Goal: Information Seeking & Learning: Compare options

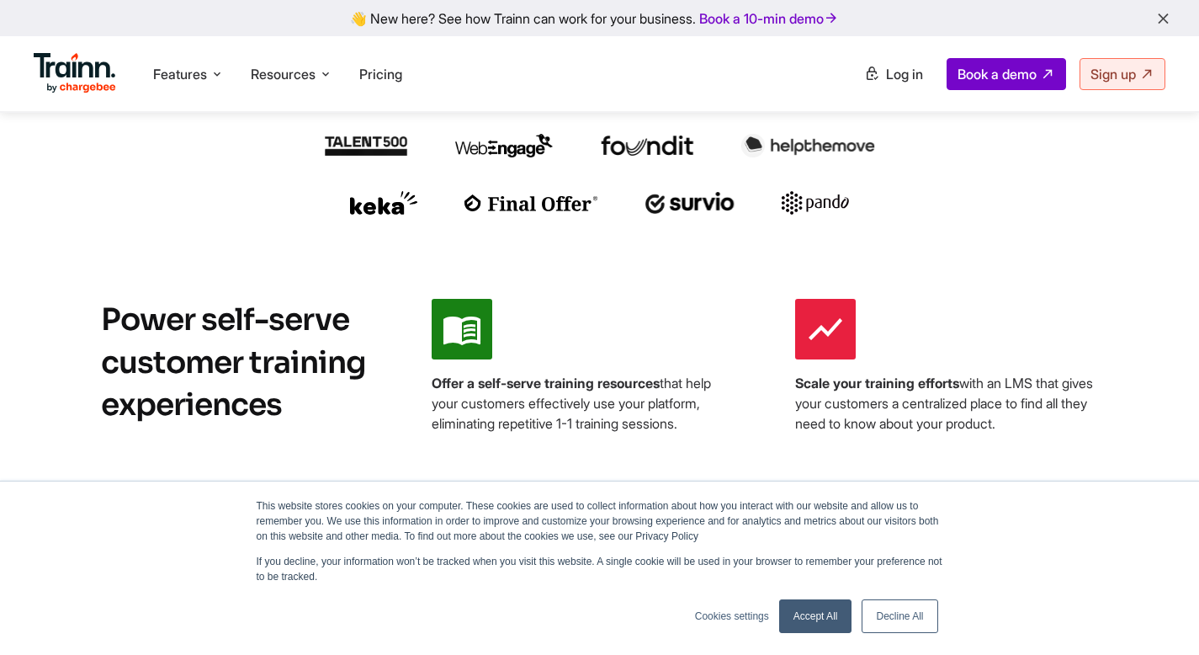
scroll to position [576, 0]
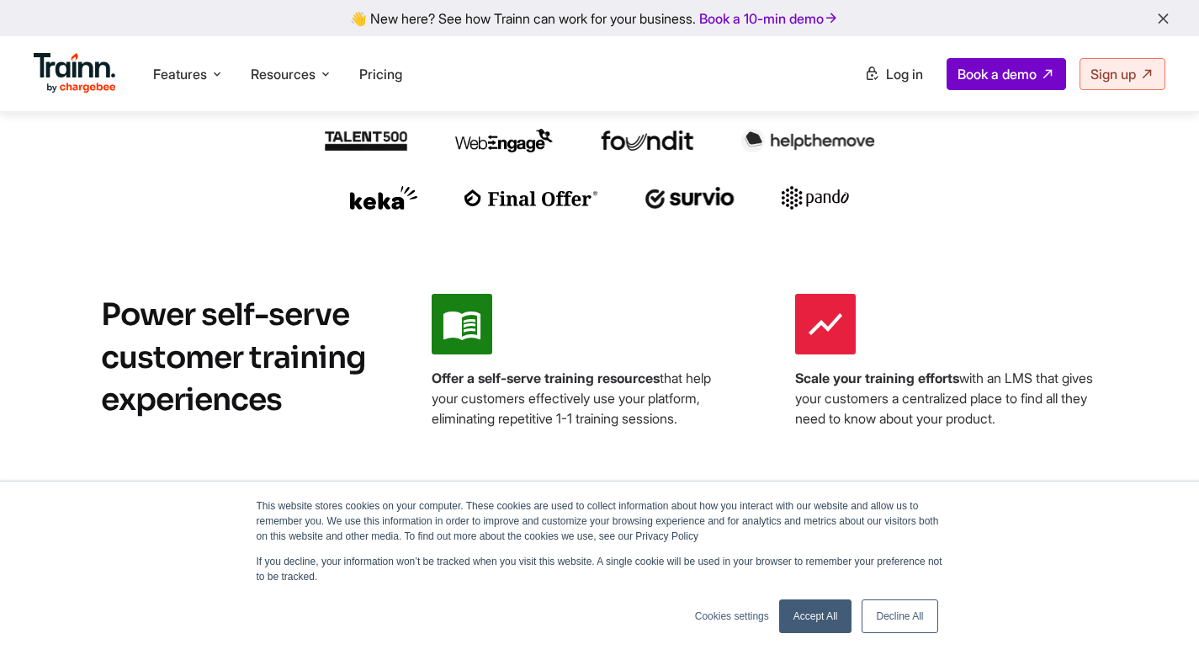
click at [847, 607] on link "Accept All" at bounding box center [815, 616] width 73 height 34
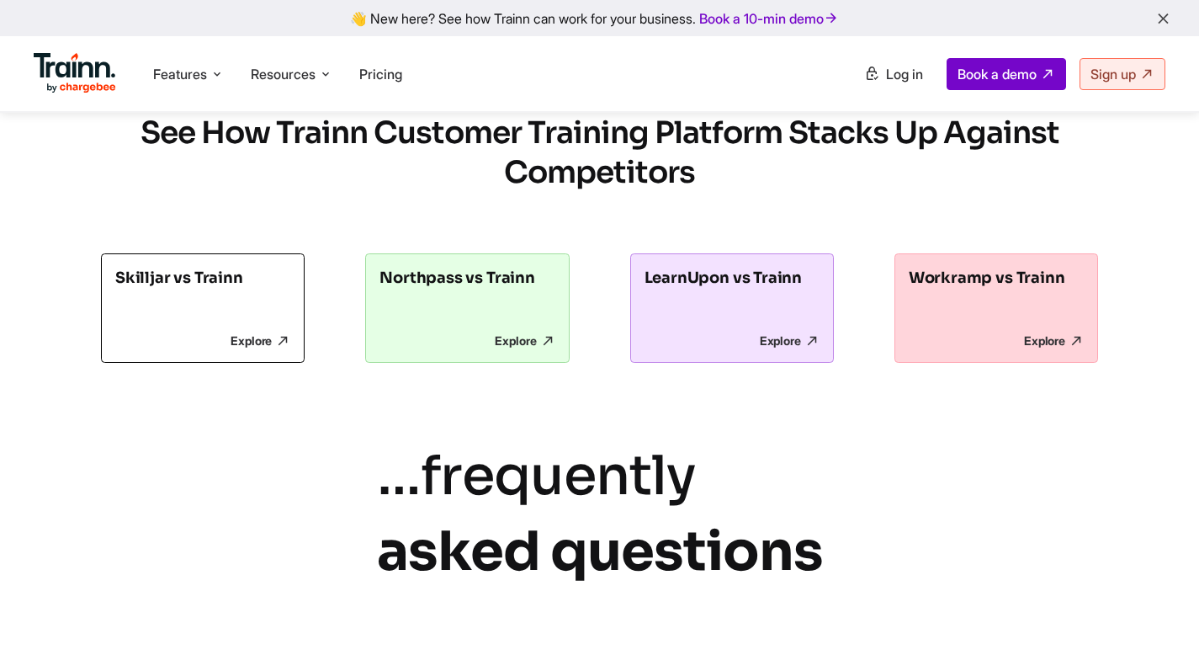
scroll to position [4628, 0]
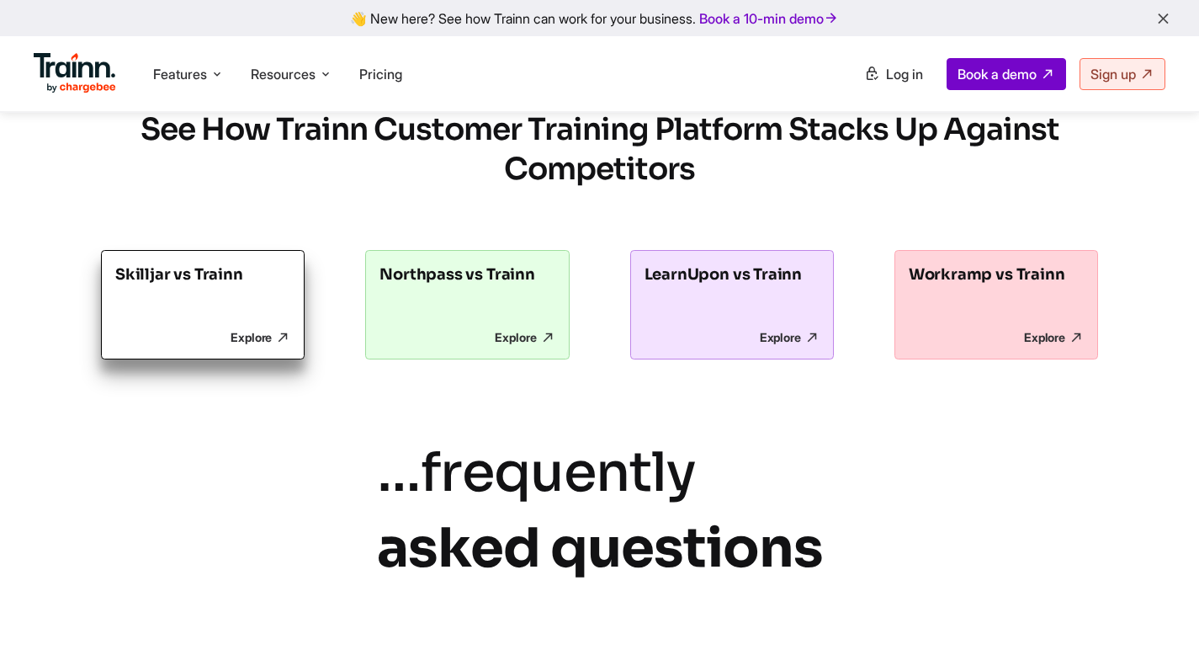
click at [247, 345] on p "Explore" at bounding box center [202, 337] width 175 height 15
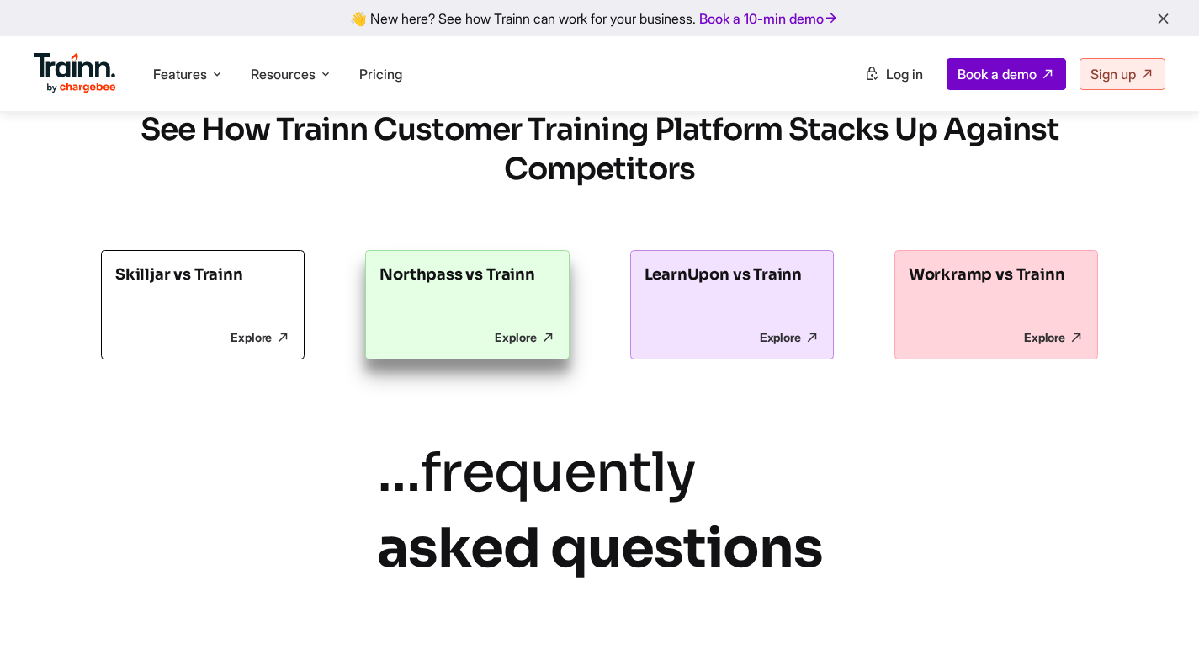
click at [507, 345] on p "Explore" at bounding box center [466, 337] width 175 height 15
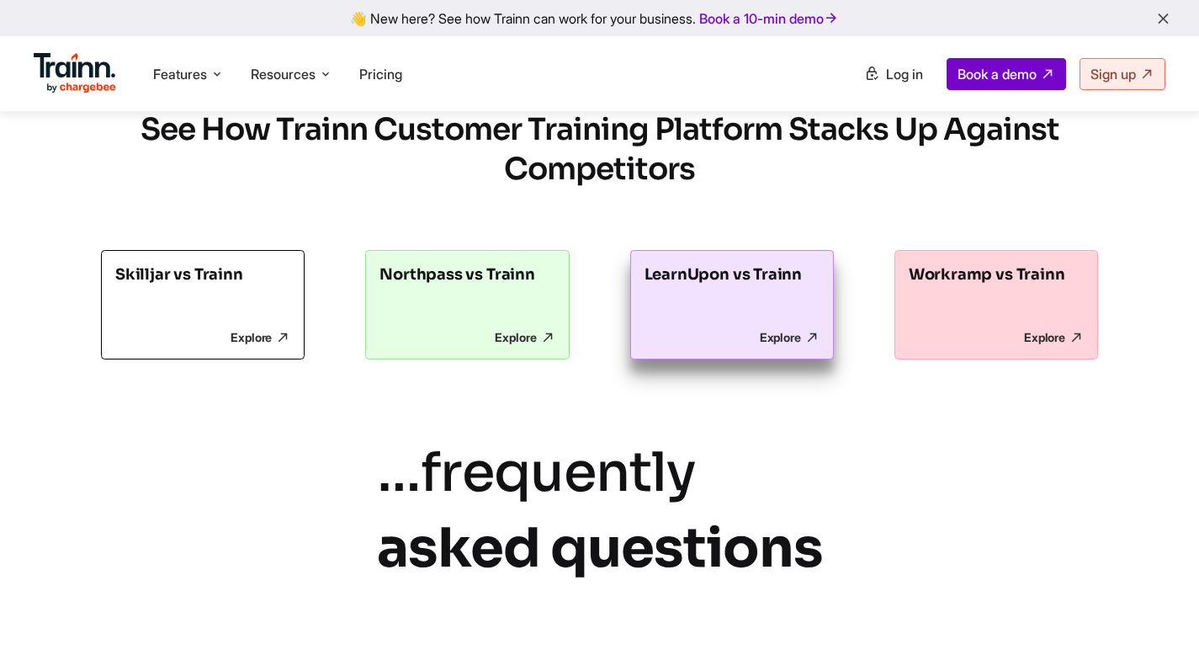
click at [779, 351] on link "LearnUpon vs Trainn Explore" at bounding box center [732, 304] width 204 height 109
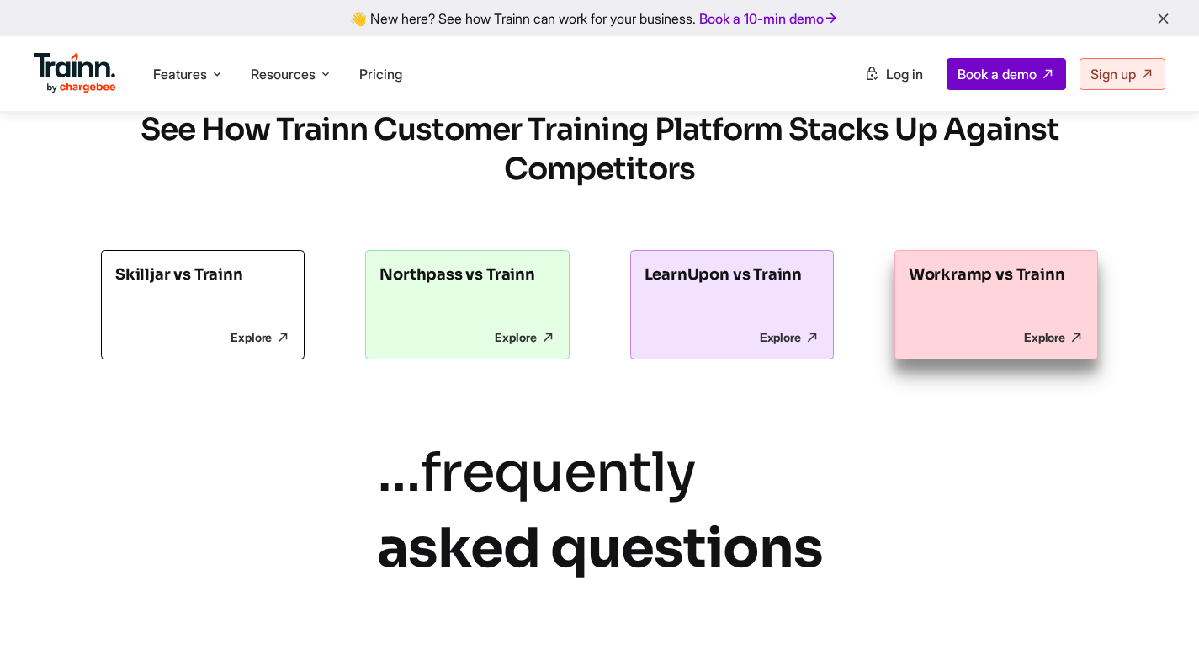
click at [963, 345] on p "Explore" at bounding box center [996, 337] width 175 height 15
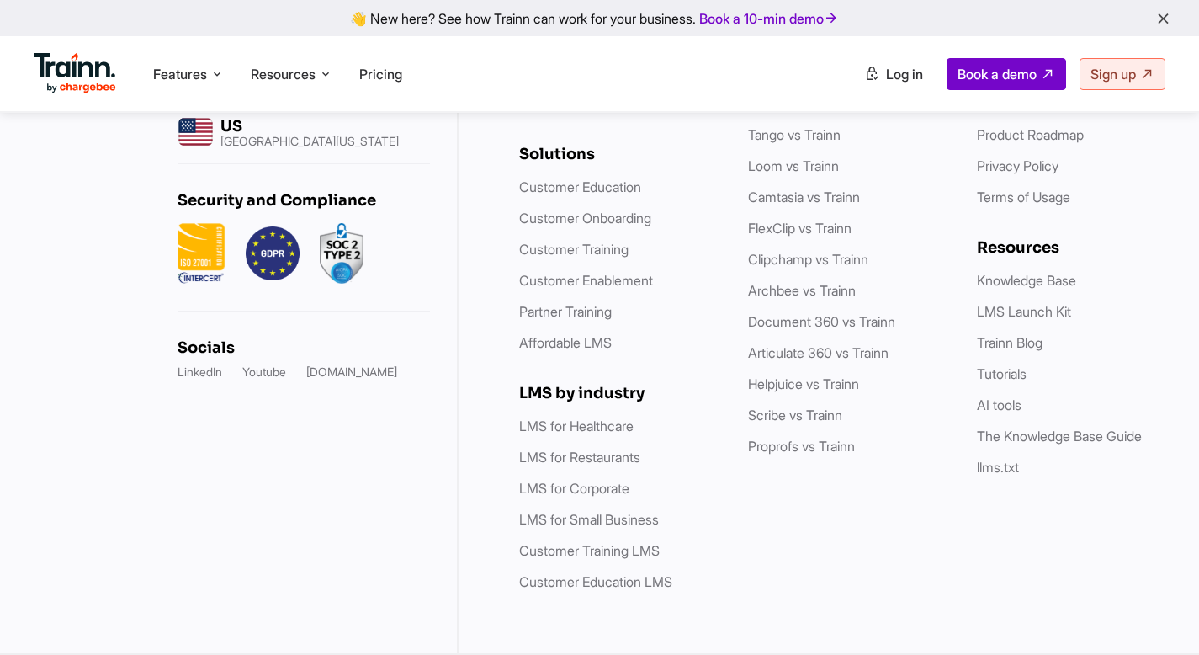
scroll to position [6082, 0]
click at [378, 56] on ul "Features Product Videos Create product & how-to videos in multiple languages. G…" at bounding box center [317, 74] width 566 height 48
click at [377, 79] on span "Pricing" at bounding box center [380, 74] width 43 height 17
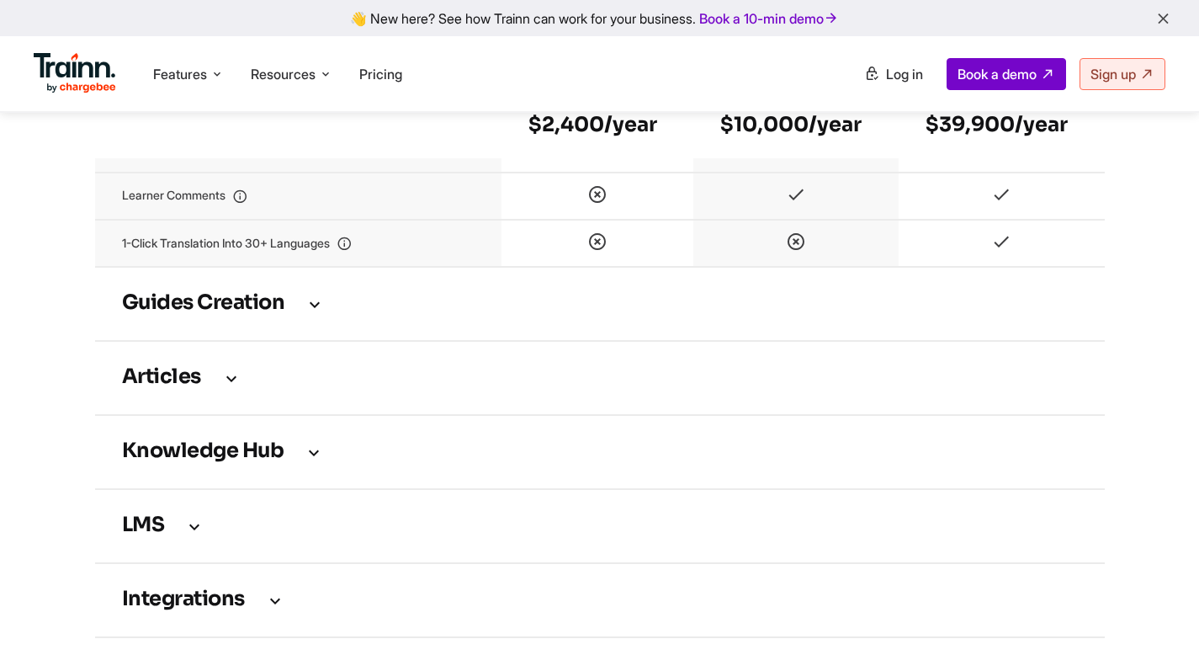
scroll to position [2297, 0]
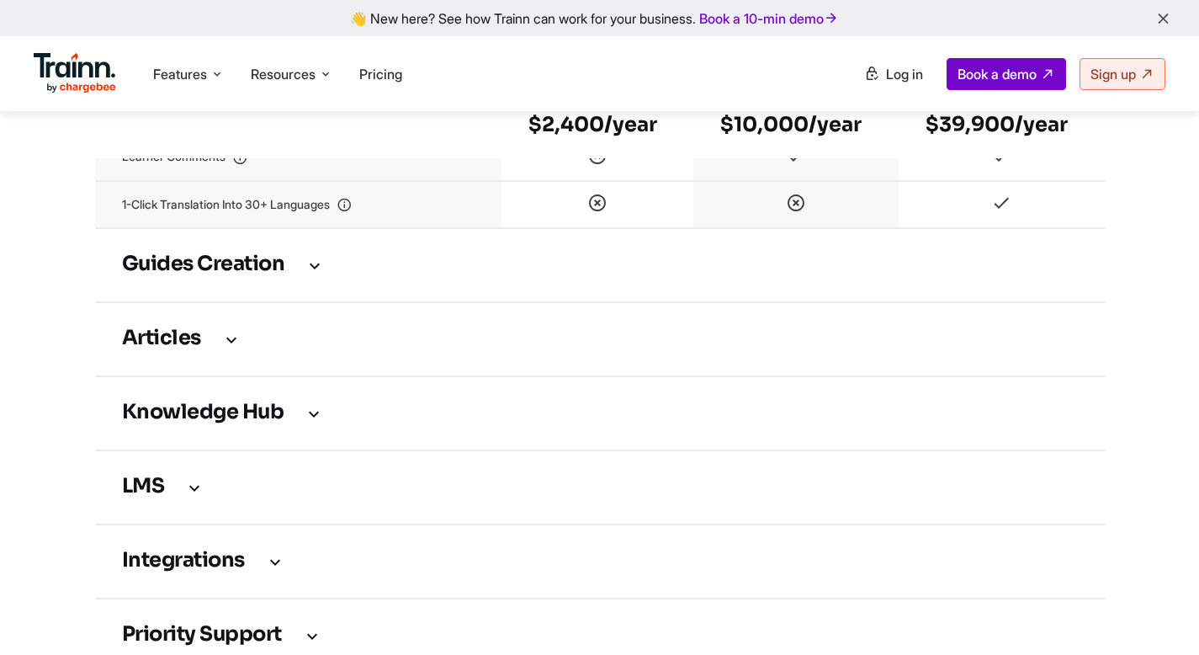
click at [319, 274] on icon at bounding box center [315, 265] width 20 height 19
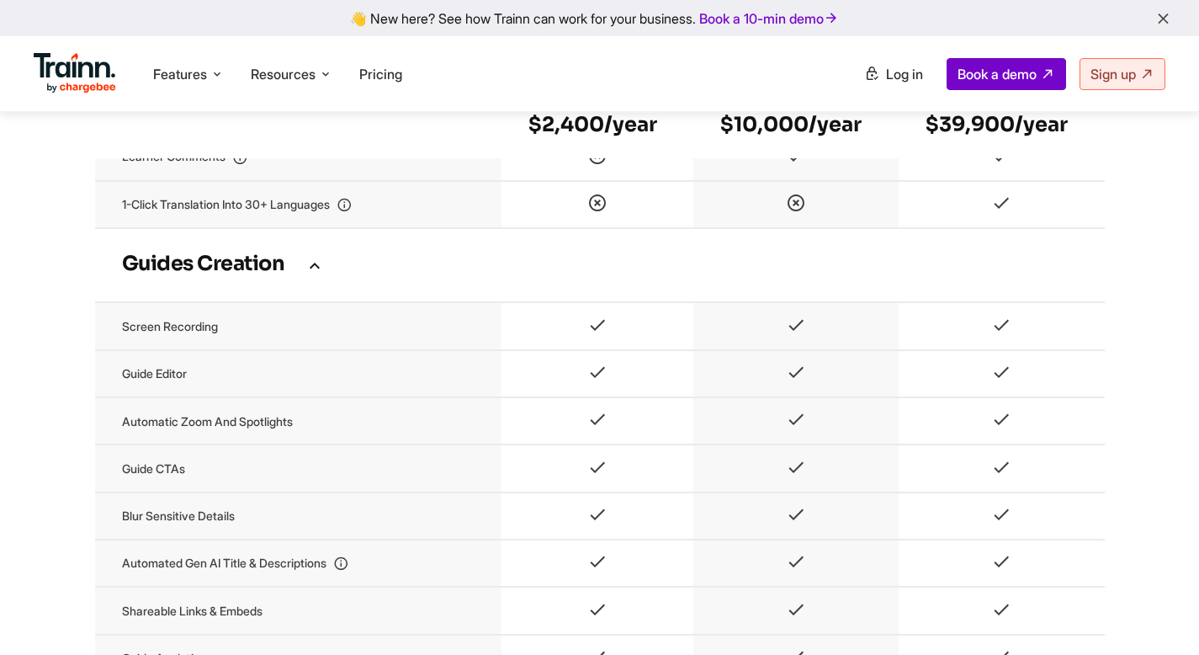
click at [319, 274] on icon at bounding box center [315, 265] width 20 height 19
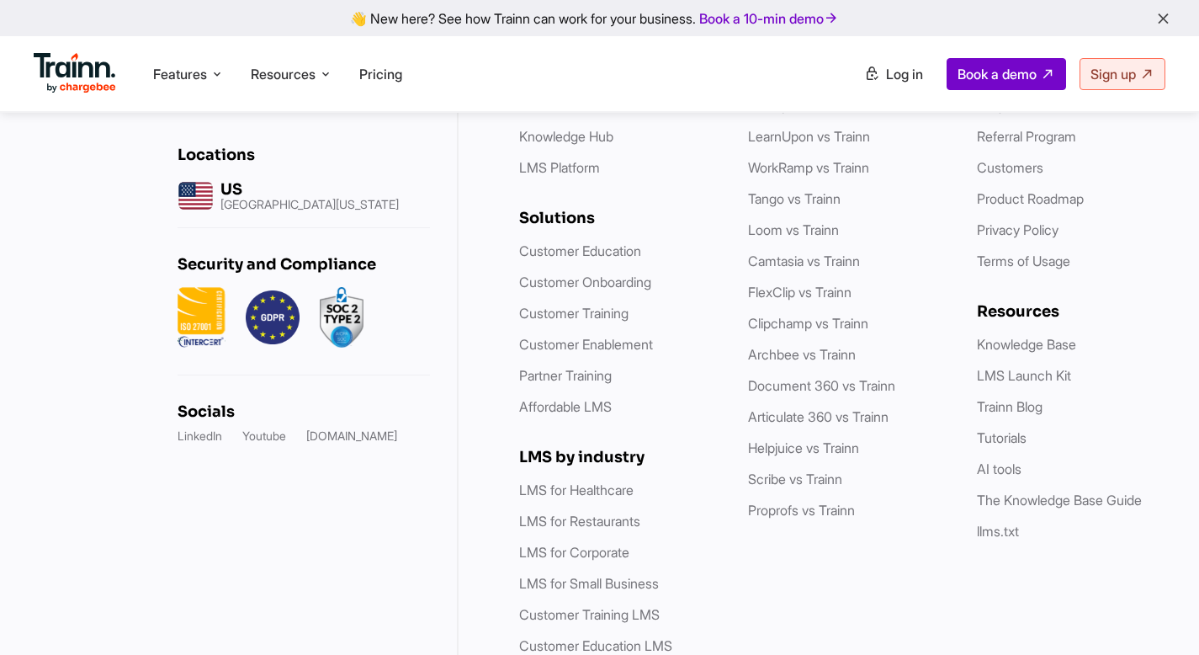
scroll to position [4739, 0]
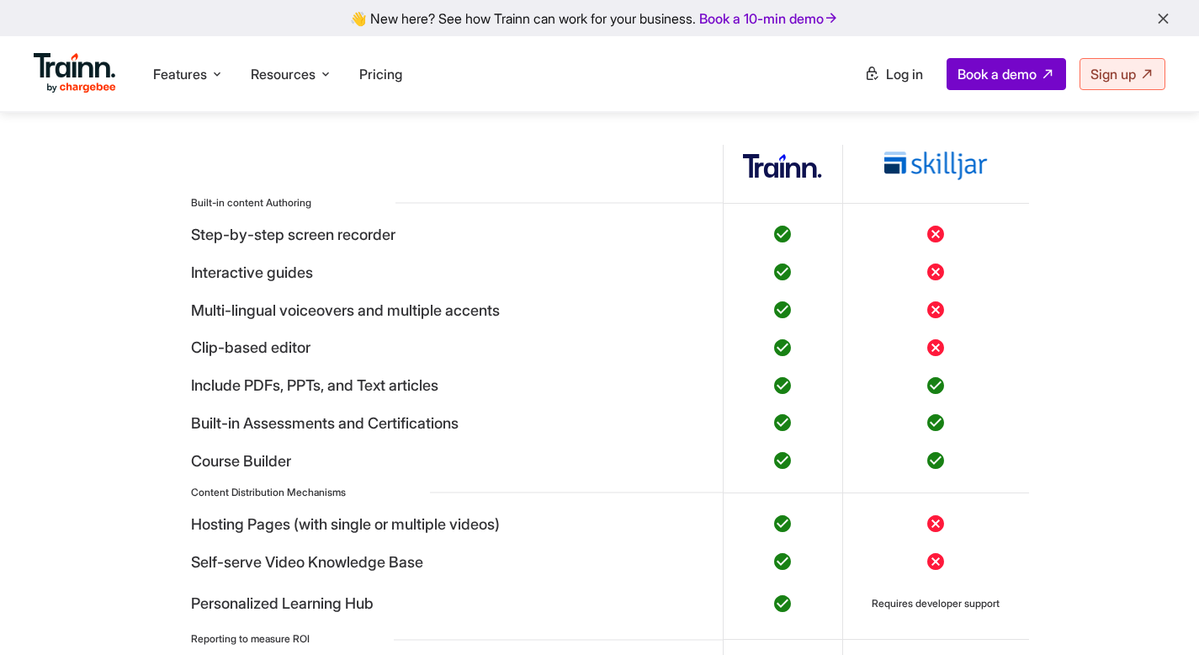
scroll to position [4861, 0]
